Goal: Information Seeking & Learning: Learn about a topic

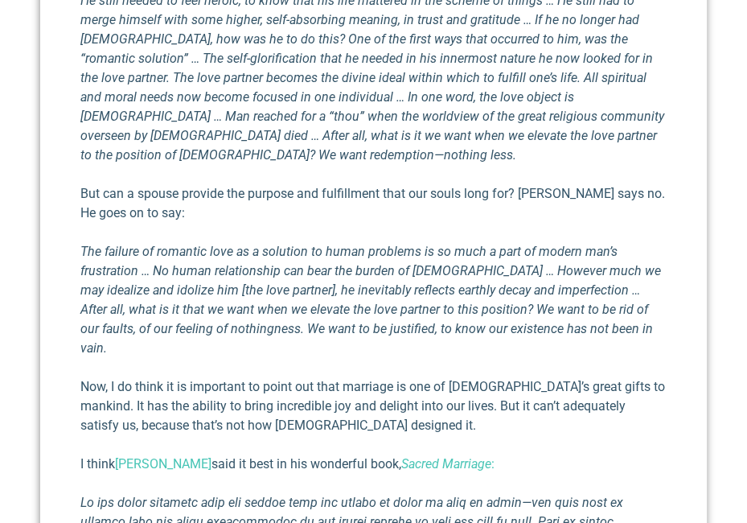
scroll to position [1075, 0]
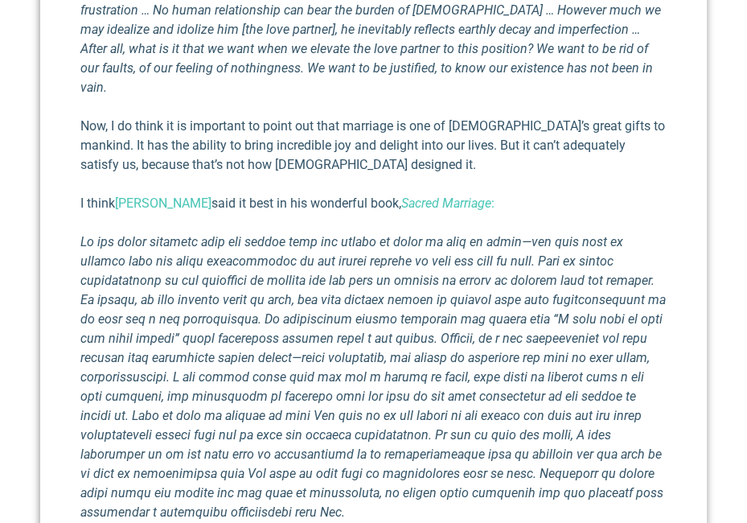
drag, startPoint x: 0, startPoint y: 0, endPoint x: 749, endPoint y: 279, distance: 799.4
click at [747, 279] on html "Search Search Facebook-f Instagram Twitter Linkedin Youtube Pinterest Medium No…" at bounding box center [373, 334] width 747 height 2818
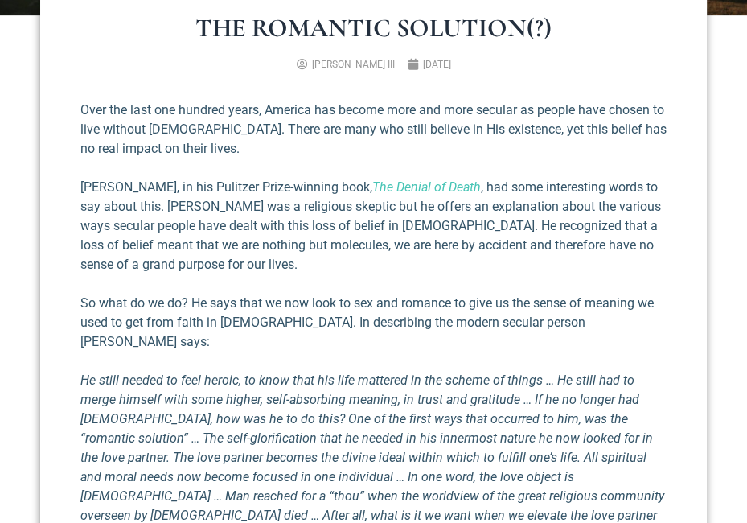
scroll to position [581, 0]
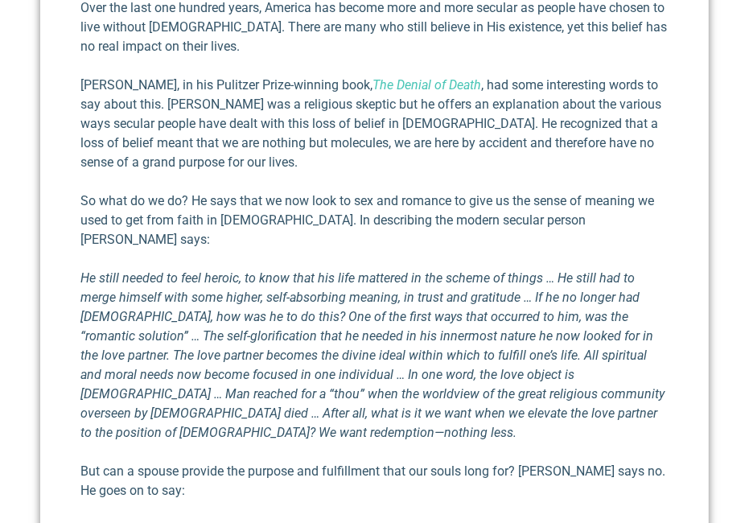
scroll to position [563, 0]
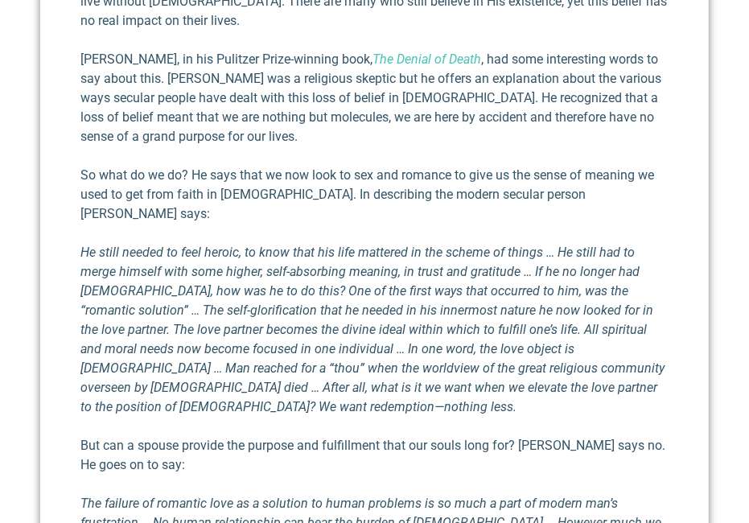
click at [475, 60] on p "[PERSON_NAME], in his Pulitzer Prize-winning book, The Denial of Death , had so…" at bounding box center [374, 98] width 588 height 97
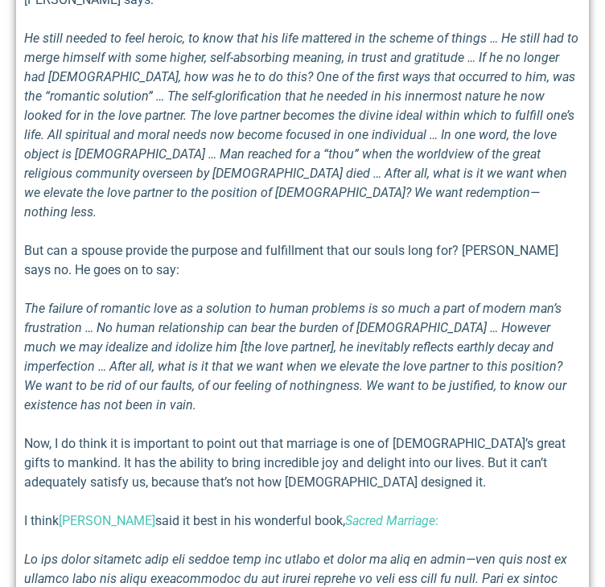
scroll to position [917, 0]
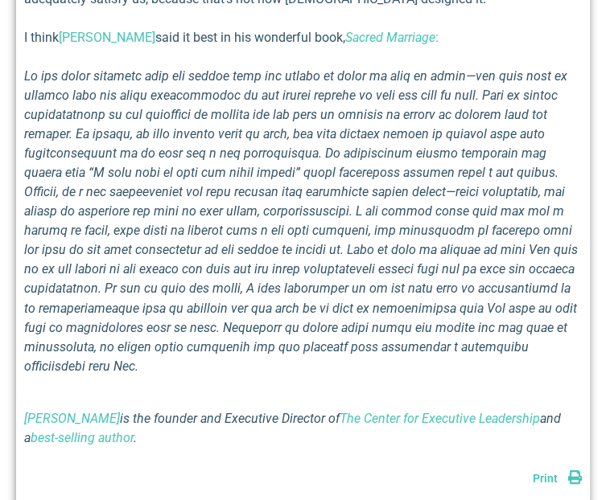
scroll to position [1266, 0]
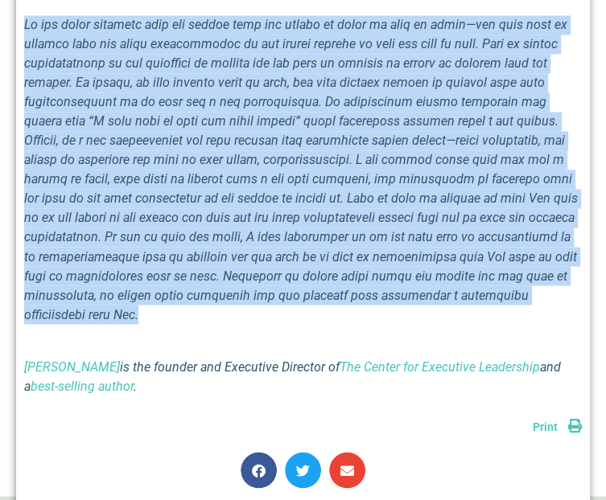
drag, startPoint x: 77, startPoint y: 107, endPoint x: 488, endPoint y: 458, distance: 540.4
